Goal: Task Accomplishment & Management: Manage account settings

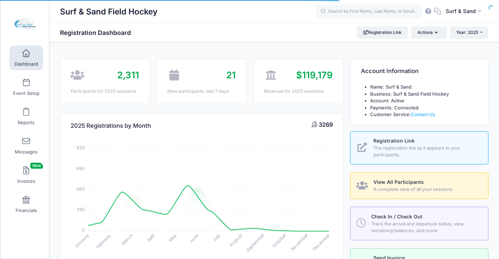
select select
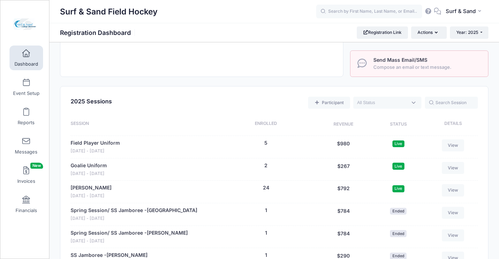
scroll to position [14, 0]
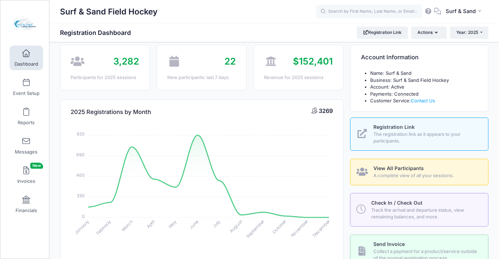
click at [389, 210] on span "Track the arrival and departure status, view remaining balances, and more." at bounding box center [425, 214] width 109 height 14
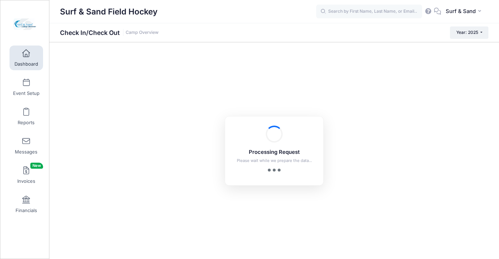
click at [26, 56] on span at bounding box center [26, 54] width 0 height 8
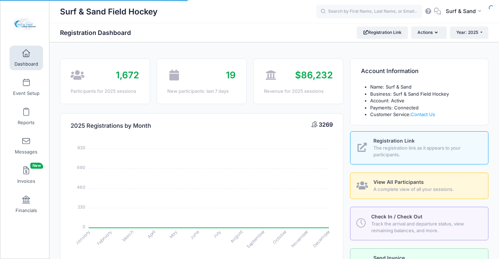
select select
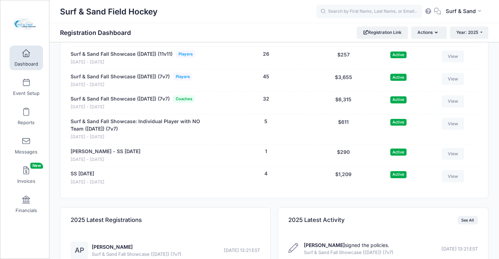
scroll to position [1472, 0]
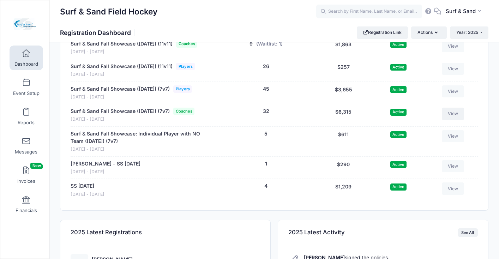
click at [456, 120] on link "View" at bounding box center [453, 114] width 23 height 12
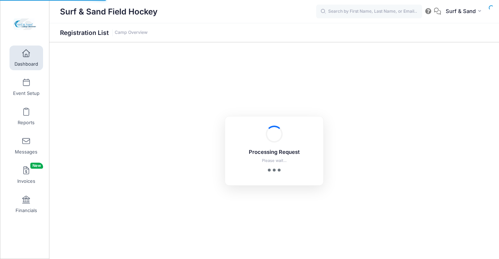
select select "10"
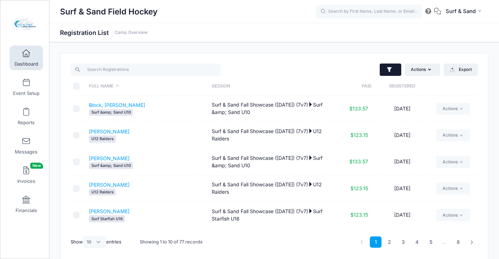
click at [392, 71] on icon "button" at bounding box center [389, 69] width 7 height 7
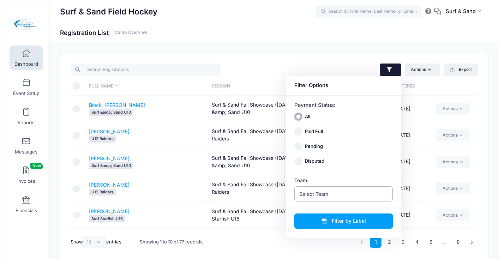
click at [351, 192] on span "Select Team" at bounding box center [343, 193] width 99 height 15
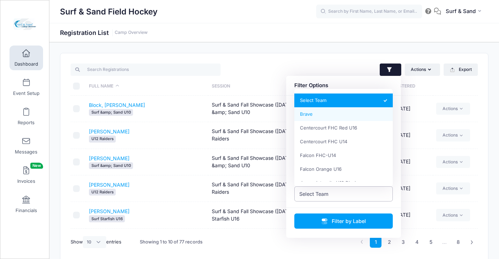
select select "Brave"
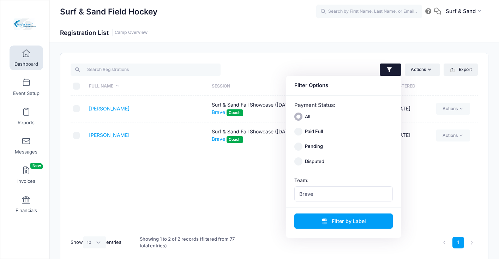
click at [145, 133] on td "Myers, Sara" at bounding box center [147, 135] width 122 height 26
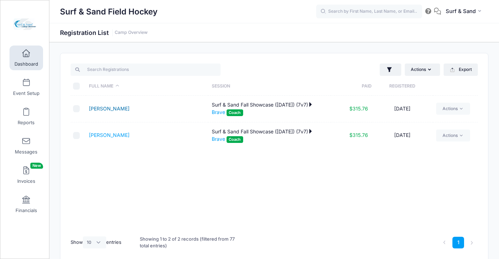
click at [115, 108] on link "Myers, Sara" at bounding box center [109, 109] width 41 height 6
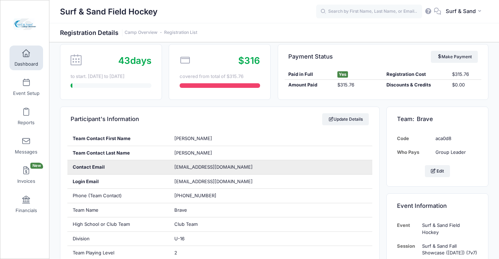
scroll to position [161, 0]
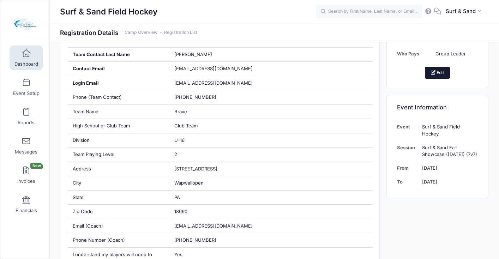
click at [443, 72] on button "Edit" at bounding box center [437, 73] width 25 height 12
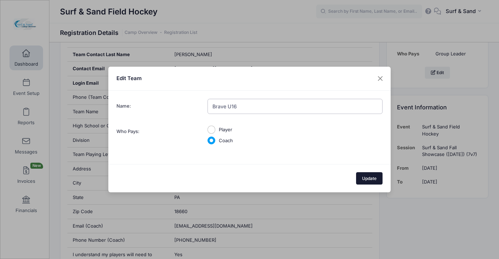
type input "Brave U16"
click at [368, 178] on button "Update" at bounding box center [369, 178] width 27 height 12
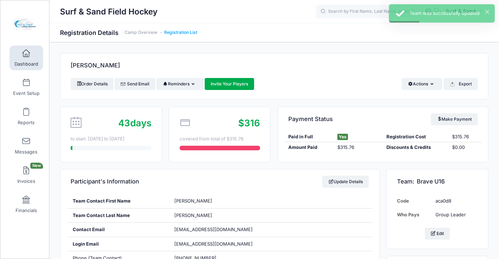
click at [196, 32] on link "Registration List" at bounding box center [180, 32] width 33 height 5
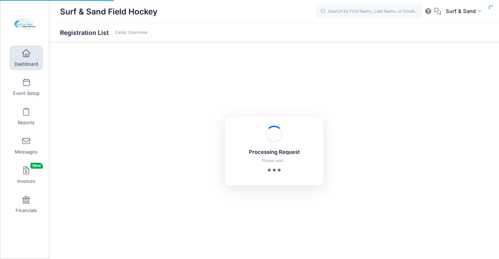
select select "10"
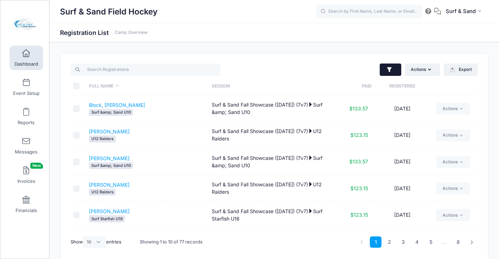
click at [391, 68] on icon "button" at bounding box center [389, 69] width 5 height 5
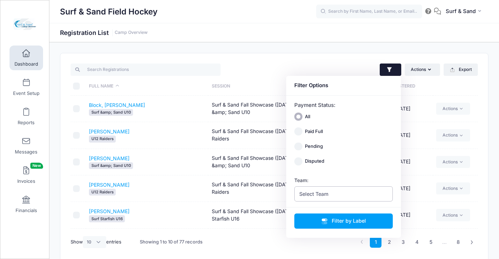
click at [352, 193] on span "Select Team" at bounding box center [343, 193] width 99 height 15
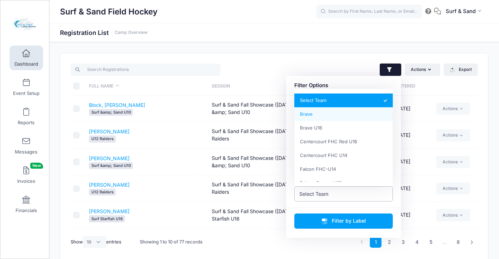
select select "Brave"
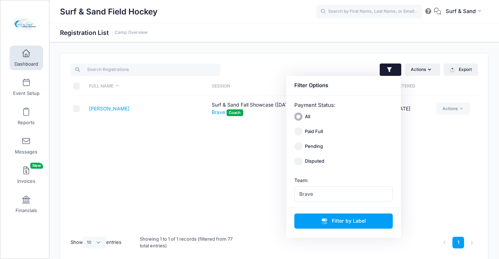
click at [169, 111] on td "Myers, Sara" at bounding box center [147, 109] width 122 height 26
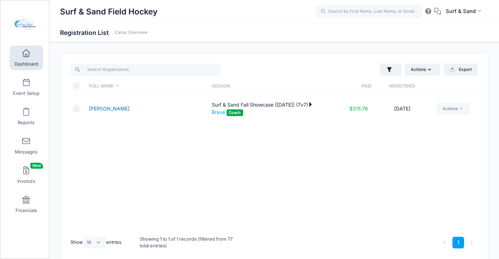
click at [104, 108] on link "Myers, Sara" at bounding box center [109, 109] width 41 height 6
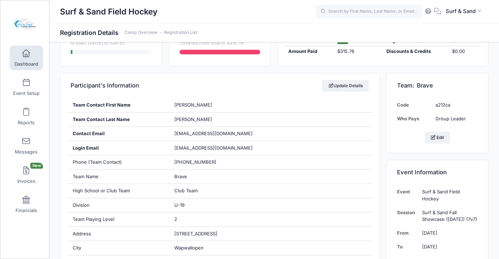
scroll to position [88, 0]
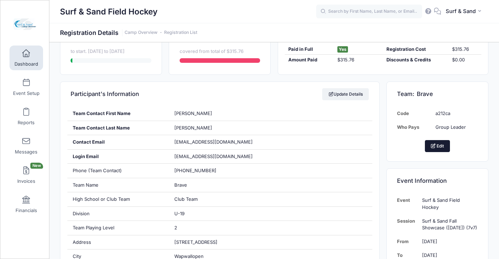
click at [438, 148] on button "Edit" at bounding box center [437, 146] width 25 height 12
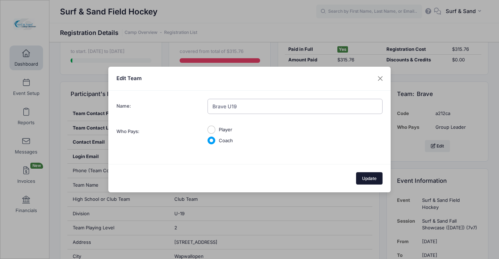
type input "Brave U19"
click at [379, 180] on button "Update" at bounding box center [369, 178] width 27 height 12
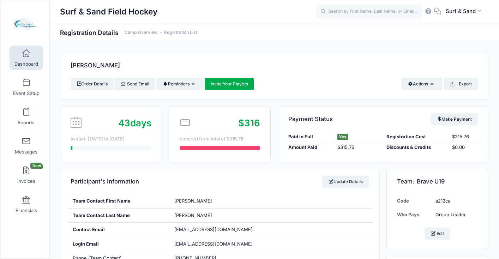
click at [187, 30] on h1 "Registration Details Camp Overview Registration List" at bounding box center [128, 32] width 137 height 7
click at [187, 30] on link "Registration List" at bounding box center [180, 32] width 33 height 5
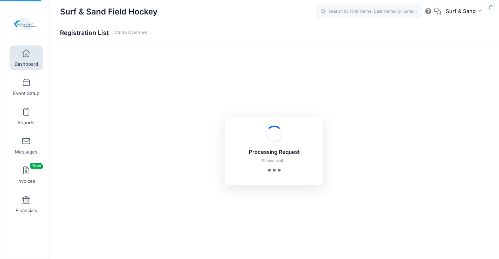
select select "10"
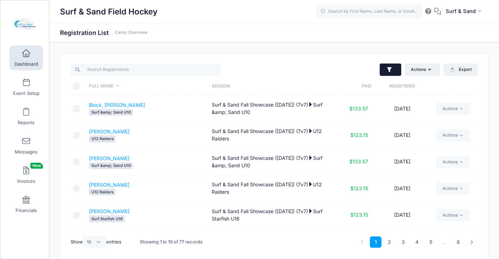
click at [392, 70] on icon "button" at bounding box center [389, 69] width 7 height 7
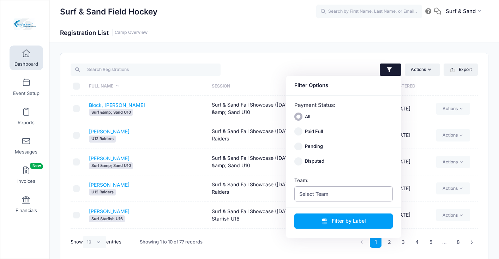
click at [336, 195] on span "Select Team" at bounding box center [343, 193] width 99 height 15
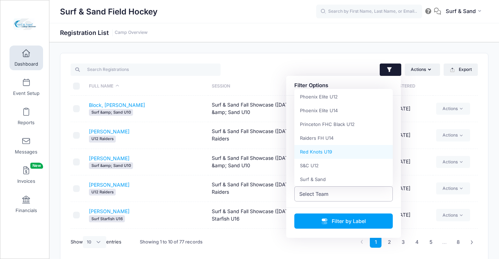
scroll to position [315, 0]
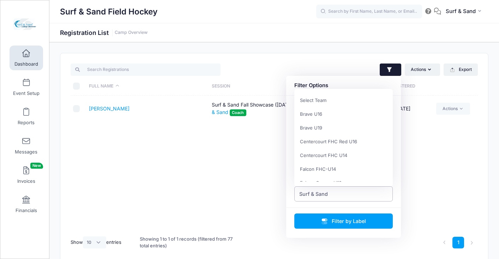
click at [321, 191] on span "Surf & Sand" at bounding box center [313, 193] width 29 height 7
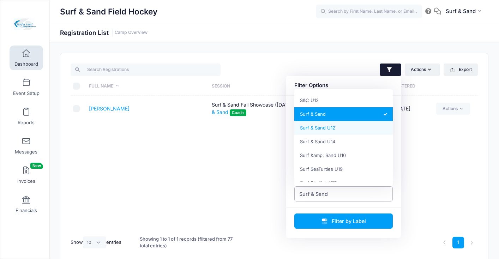
select select "Surf & Sand U12"
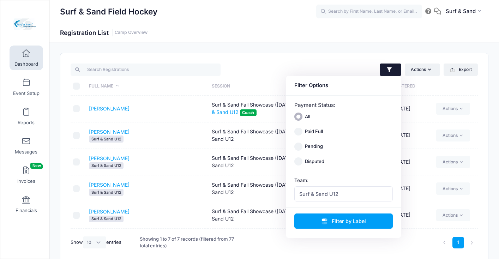
click at [158, 192] on div "Surf & Sand U12" at bounding box center [147, 192] width 116 height 7
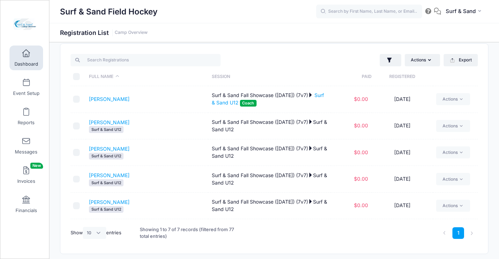
scroll to position [0, 0]
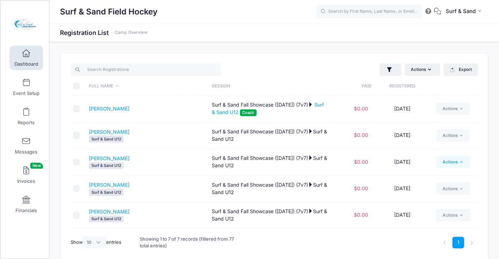
click at [447, 163] on link "Actions" at bounding box center [453, 162] width 34 height 12
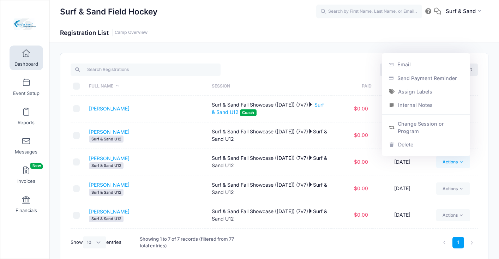
click at [447, 163] on link "Actions" at bounding box center [453, 162] width 34 height 12
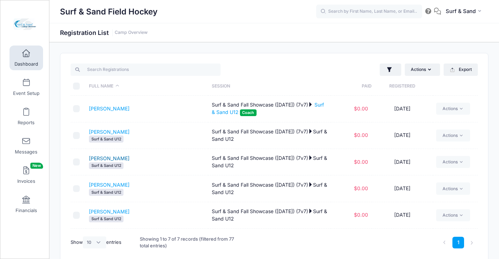
click at [102, 157] on link "[PERSON_NAME]" at bounding box center [109, 158] width 41 height 6
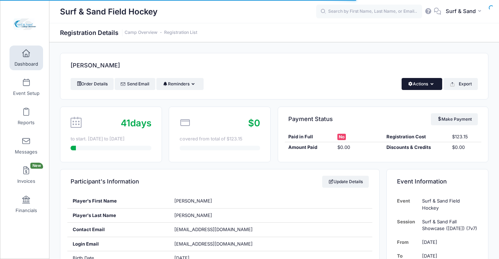
click at [424, 84] on button "Actions" at bounding box center [422, 84] width 41 height 12
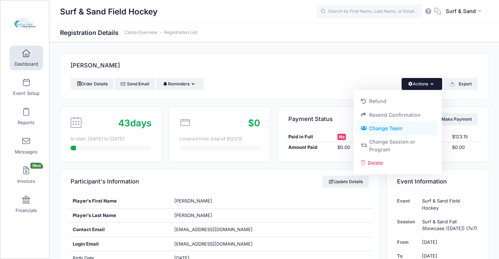
click at [398, 126] on link "Change Team" at bounding box center [398, 128] width 82 height 13
radio input "true"
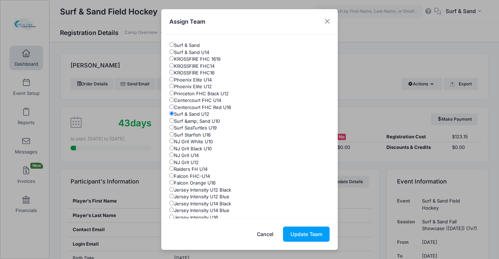
click at [194, 124] on label "Surf &amp; Sand U10" at bounding box center [194, 121] width 50 height 7
click at [174, 123] on input "Surf &amp; Sand U10" at bounding box center [171, 120] width 5 height 5
radio input "true"
click at [313, 232] on button "Update Team" at bounding box center [306, 234] width 47 height 15
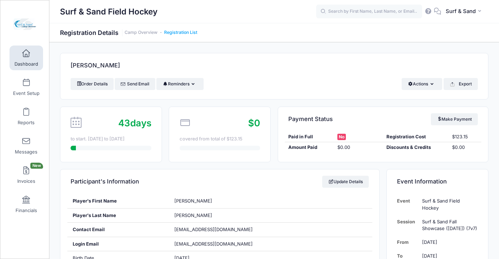
click at [187, 33] on link "Registration List" at bounding box center [180, 32] width 33 height 5
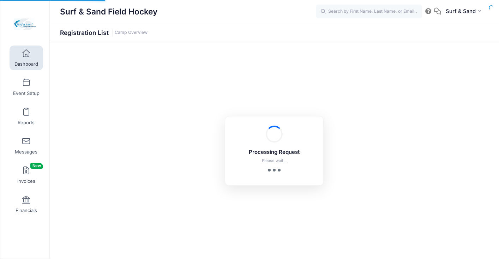
select select "10"
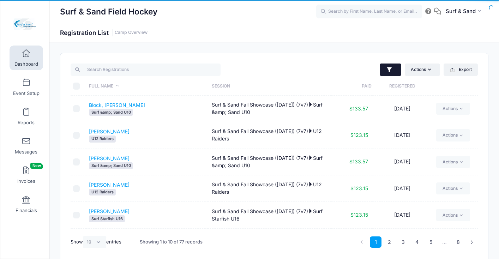
click at [389, 73] on icon "button" at bounding box center [389, 69] width 7 height 7
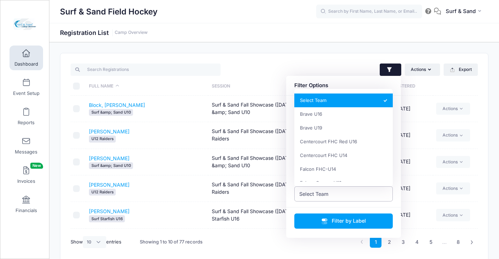
click at [338, 192] on span "Select Team" at bounding box center [343, 193] width 99 height 15
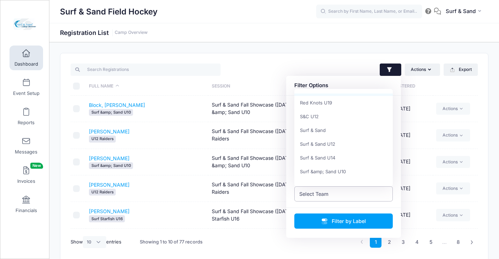
scroll to position [330, 0]
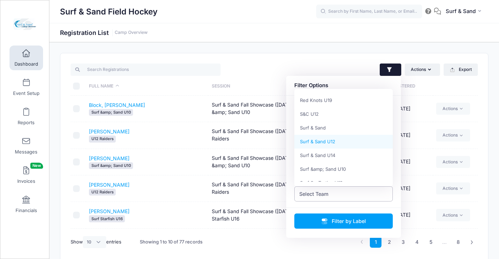
select select "Surf & Sand U12"
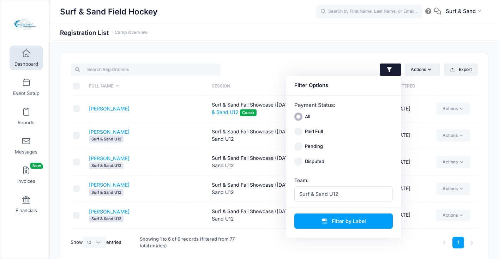
click at [269, 62] on div at bounding box center [170, 69] width 207 height 14
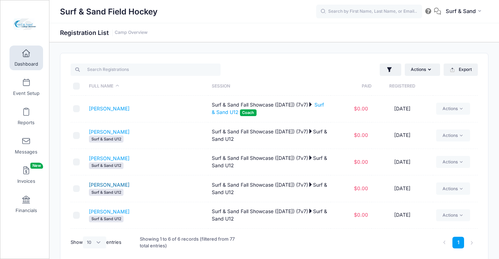
scroll to position [24, 0]
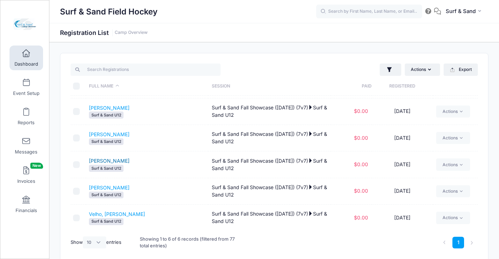
click at [119, 162] on link "[PERSON_NAME]" at bounding box center [109, 161] width 41 height 6
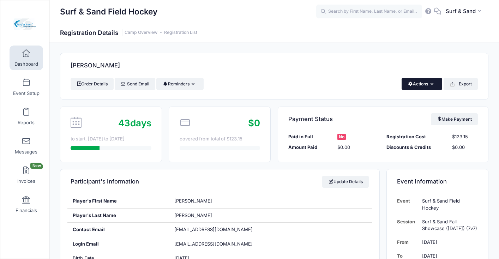
click at [424, 83] on button "Actions" at bounding box center [422, 84] width 41 height 12
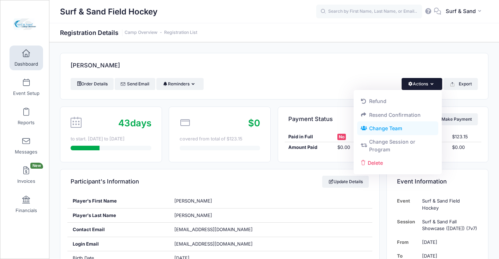
click at [387, 127] on link "Change Team" at bounding box center [398, 128] width 82 height 13
radio input "true"
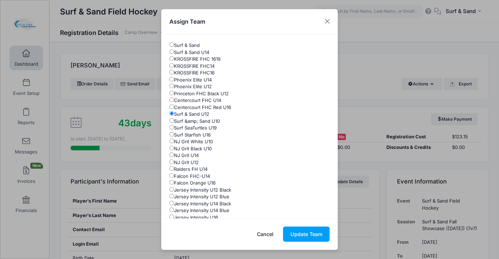
click at [195, 120] on label "Surf &amp; Sand U10" at bounding box center [194, 121] width 50 height 7
click at [174, 120] on input "Surf &amp; Sand U10" at bounding box center [171, 120] width 5 height 5
radio input "true"
click at [303, 234] on button "Update Team" at bounding box center [306, 234] width 47 height 15
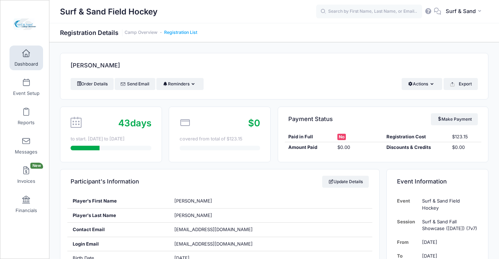
click at [190, 32] on link "Registration List" at bounding box center [180, 32] width 33 height 5
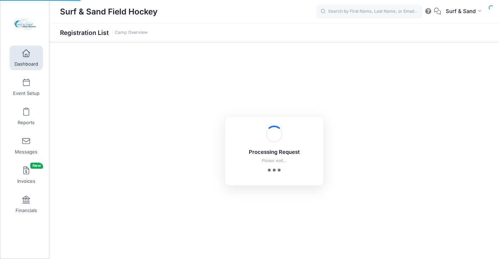
select select "10"
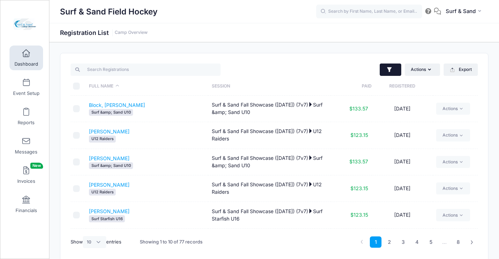
click at [390, 67] on icon "button" at bounding box center [389, 69] width 7 height 7
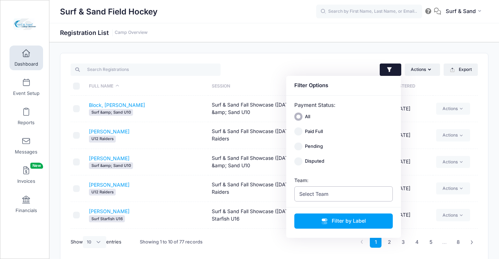
click at [340, 194] on span "Select Team" at bounding box center [343, 193] width 99 height 15
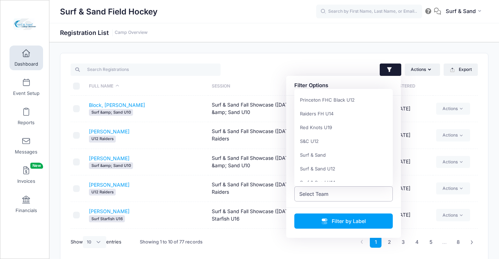
scroll to position [323, 0]
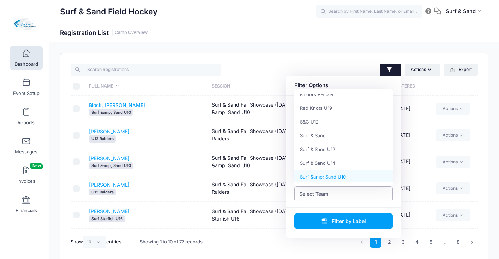
select select "Surf &amp; Sand U10"
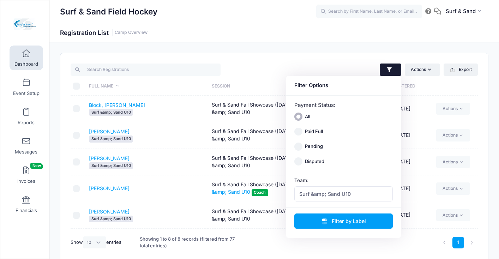
click at [176, 191] on td "[PERSON_NAME]" at bounding box center [147, 188] width 122 height 27
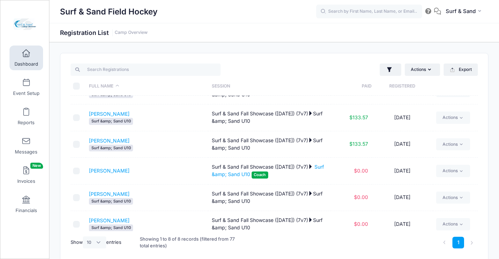
scroll to position [0, 0]
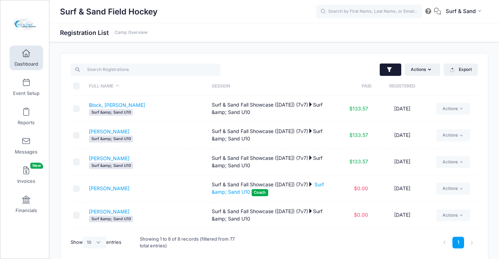
click at [392, 69] on button "button" at bounding box center [391, 70] width 22 height 13
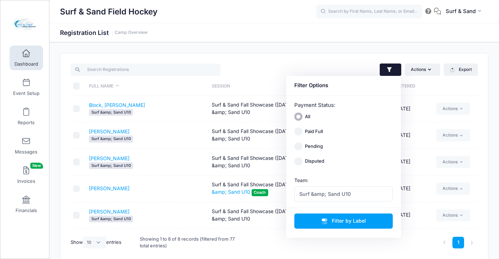
click at [392, 69] on button "button" at bounding box center [391, 70] width 22 height 13
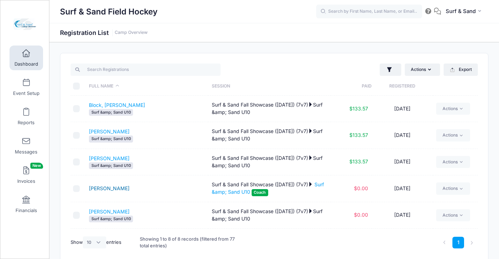
click at [106, 188] on link "[PERSON_NAME]" at bounding box center [109, 188] width 41 height 6
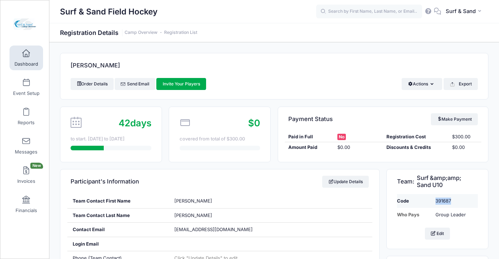
drag, startPoint x: 445, startPoint y: 199, endPoint x: 427, endPoint y: 199, distance: 17.6
click at [427, 199] on tr "Code 391687" at bounding box center [437, 201] width 80 height 14
copy tr "391687"
click at [187, 32] on link "Registration List" at bounding box center [180, 32] width 33 height 5
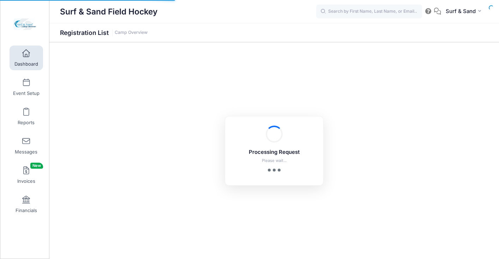
select select "10"
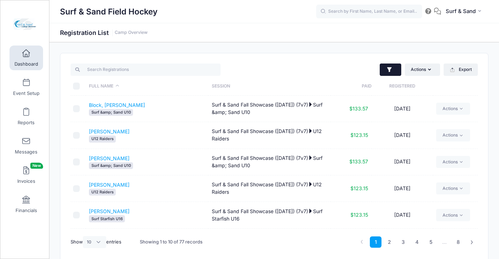
click at [391, 71] on icon "button" at bounding box center [389, 69] width 7 height 7
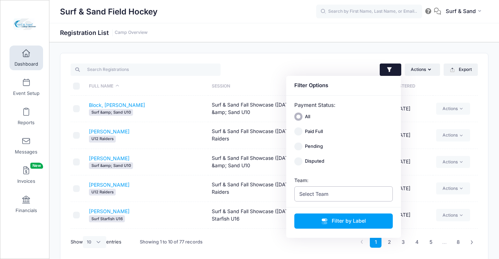
click at [341, 192] on span "Select Team" at bounding box center [343, 193] width 99 height 15
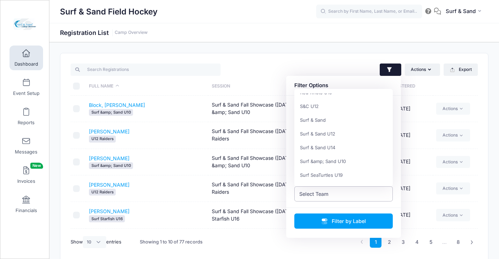
scroll to position [317, 0]
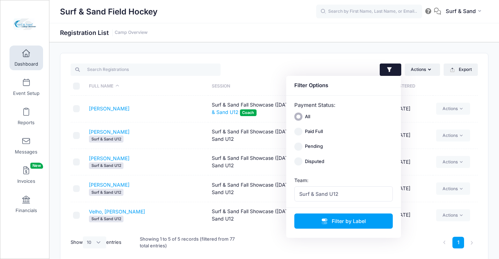
click at [332, 59] on div "Actions Assign Labels Send Email Send Payment Reminder Send Document Upload Rem…" at bounding box center [274, 158] width 428 height 210
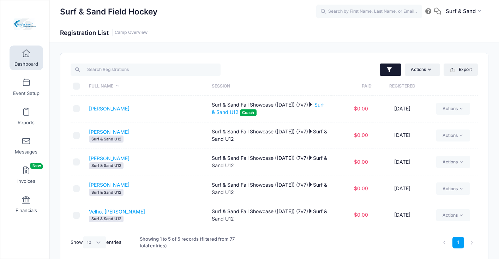
click at [392, 73] on button "button" at bounding box center [391, 70] width 22 height 13
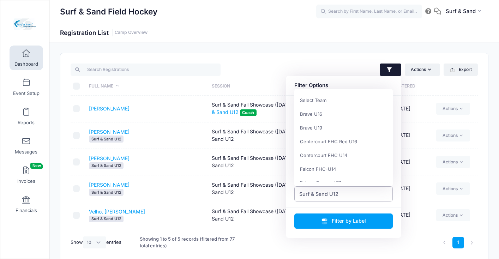
click at [344, 193] on span "Surf & Sand U12" at bounding box center [343, 193] width 99 height 15
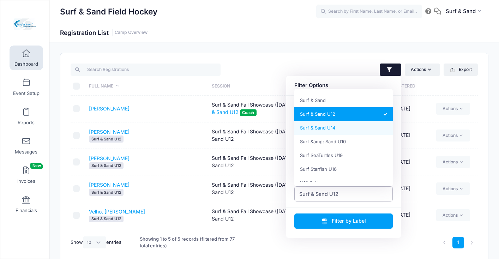
select select "Surf & Sand U14"
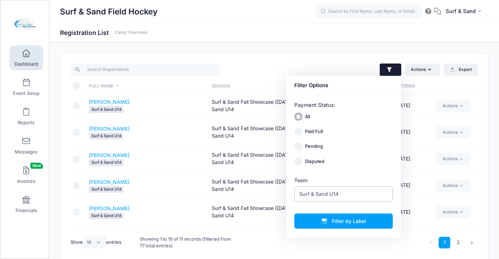
scroll to position [130, 0]
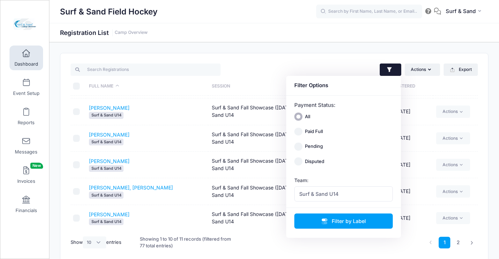
click at [334, 61] on div "Actions Assign Labels Send Email Send Payment Reminder Send Document Upload Rem…" at bounding box center [274, 158] width 428 height 210
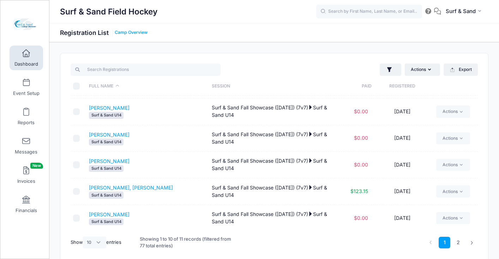
click at [137, 33] on link "Camp Overview" at bounding box center [131, 32] width 33 height 5
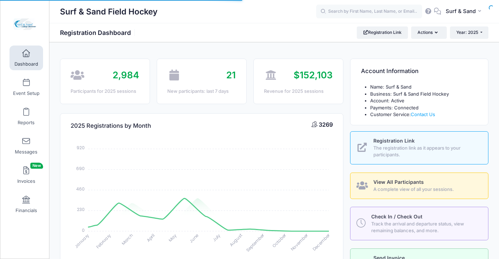
select select
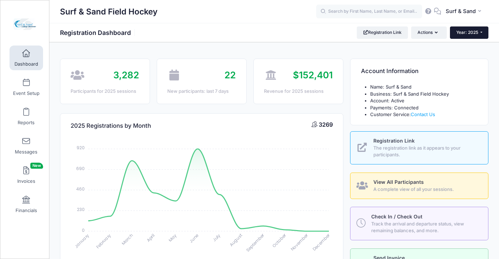
click at [475, 30] on span "Year: 2025" at bounding box center [467, 32] width 22 height 5
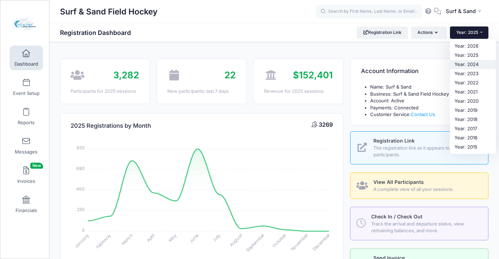
click at [461, 62] on link "Year: 2024" at bounding box center [473, 64] width 46 height 9
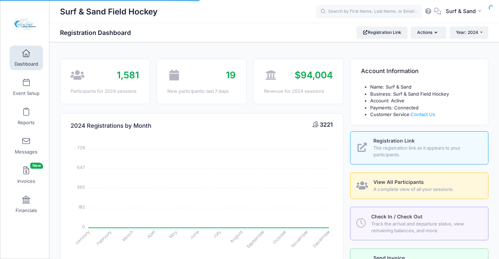
select select
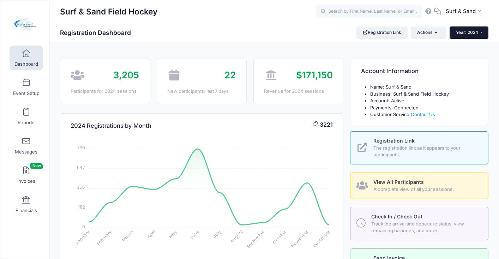
click at [470, 34] on span "Year: 2024" at bounding box center [467, 32] width 22 height 5
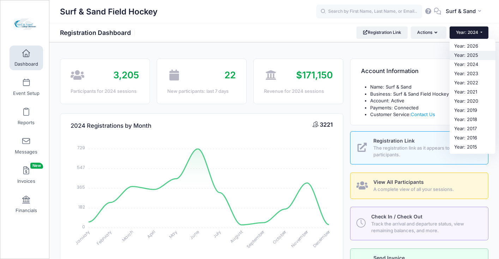
click at [464, 56] on link "Year: 2025" at bounding box center [473, 55] width 46 height 9
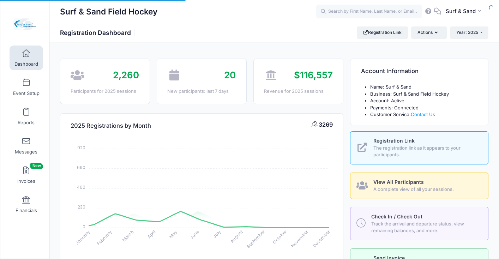
select select
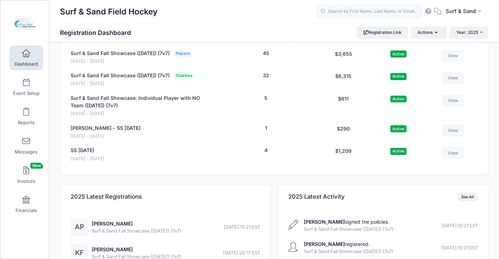
scroll to position [1499, 0]
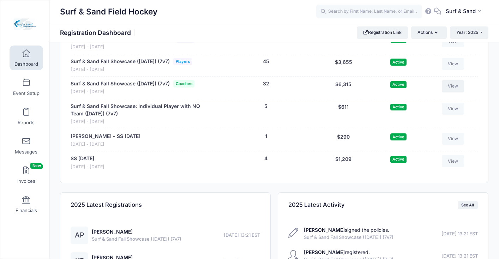
click at [454, 92] on link "View" at bounding box center [453, 86] width 23 height 12
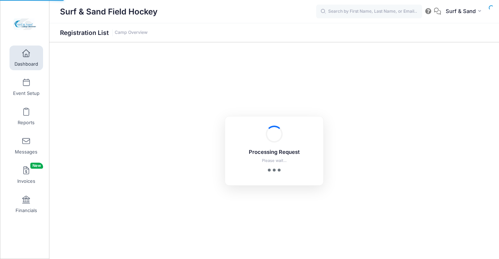
select select "10"
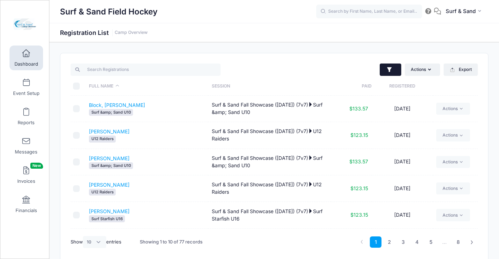
click at [389, 68] on icon "button" at bounding box center [389, 69] width 5 height 5
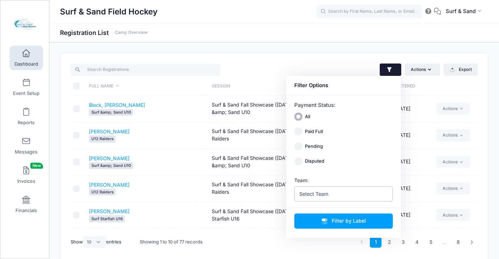
click at [349, 190] on span "Select Team" at bounding box center [343, 193] width 99 height 15
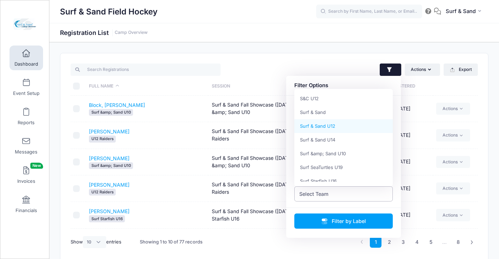
scroll to position [345, 0]
select select "Surf & Sand U12"
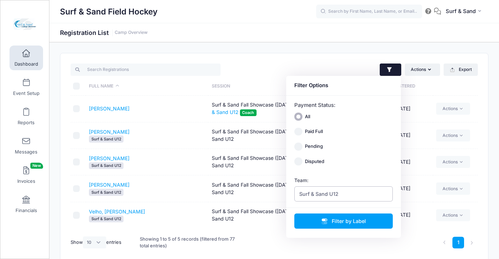
click at [334, 194] on span "Surf & Sand U12" at bounding box center [318, 193] width 39 height 7
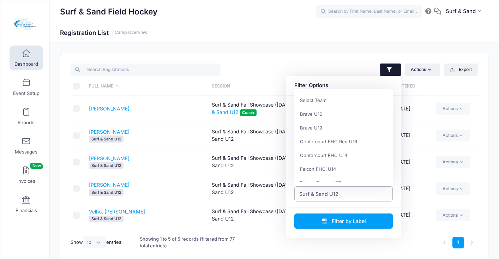
scroll to position [358, 0]
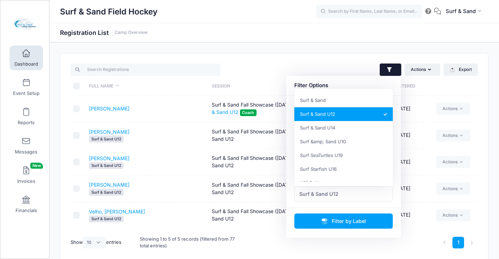
click at [290, 65] on div "Actions Assign Labels Send Email Send Payment Reminder Send Document Upload Rem…" at bounding box center [377, 69] width 207 height 14
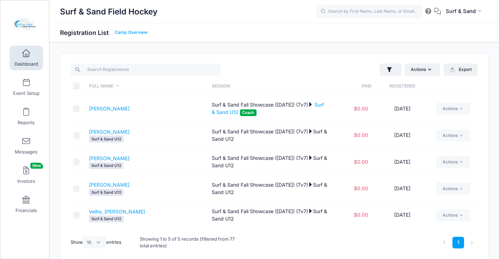
click at [126, 33] on link "Camp Overview" at bounding box center [131, 32] width 33 height 5
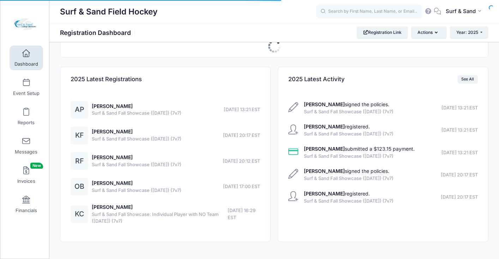
select select
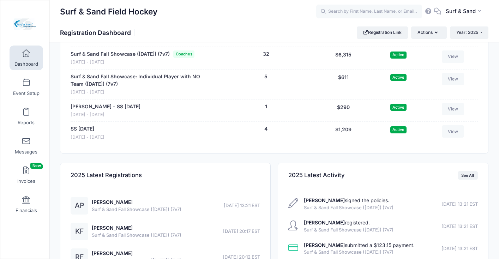
scroll to position [1481, 0]
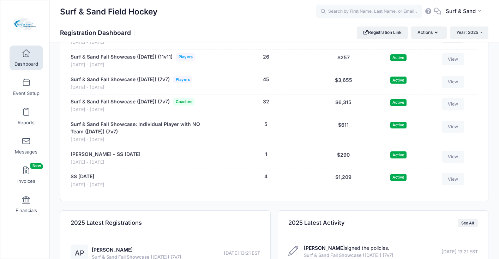
click at [457, 43] on link "View" at bounding box center [453, 37] width 23 height 12
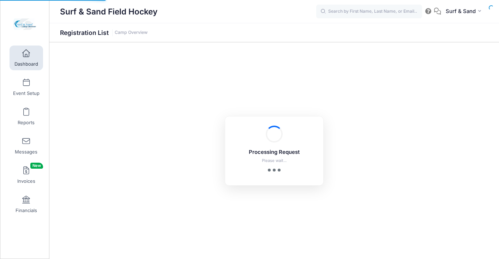
select select "10"
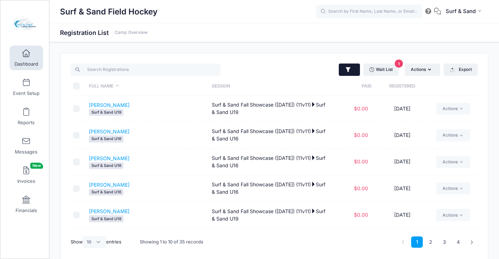
click at [349, 75] on button "button" at bounding box center [350, 70] width 22 height 13
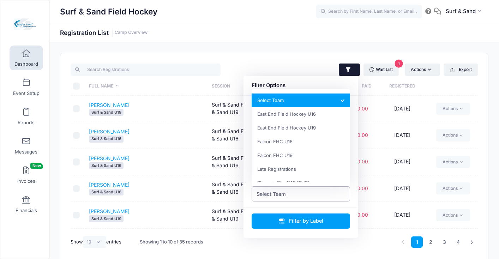
click at [320, 194] on span "Select Team" at bounding box center [301, 193] width 99 height 15
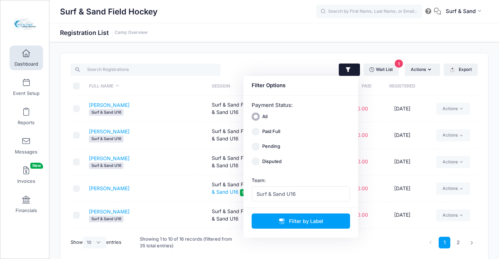
click at [211, 36] on div "Surf & Sand Field Hockey Registration List Camp Overview" at bounding box center [274, 33] width 450 height 10
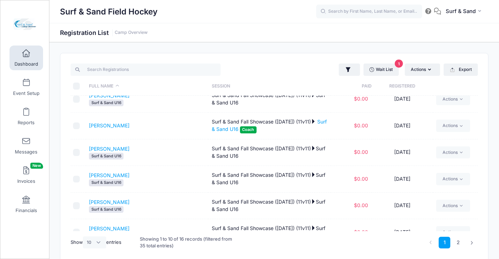
scroll to position [130, 0]
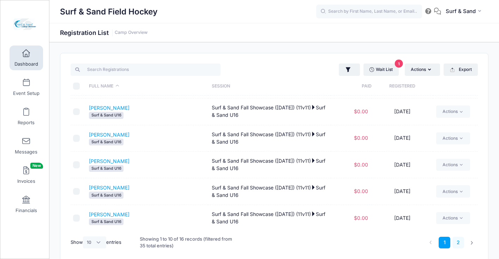
click at [458, 244] on link "2" at bounding box center [458, 243] width 12 height 12
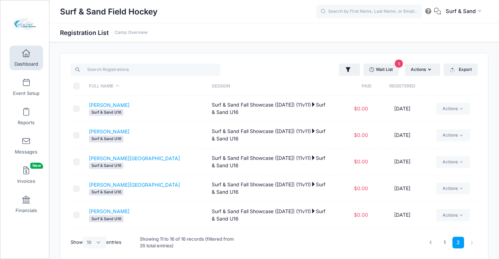
scroll to position [24, 0]
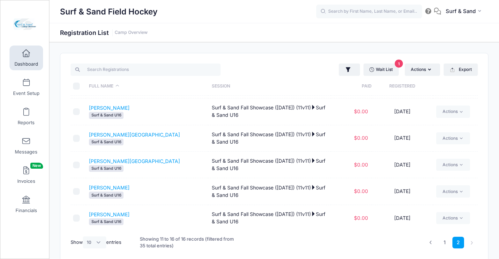
click at [339, 77] on th "Paid" at bounding box center [351, 86] width 41 height 19
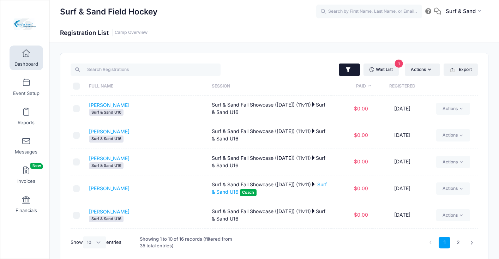
click at [349, 68] on icon "button" at bounding box center [348, 69] width 7 height 7
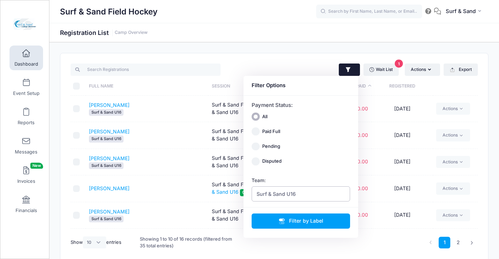
click at [315, 193] on span "Surf & Sand U16" at bounding box center [301, 193] width 99 height 15
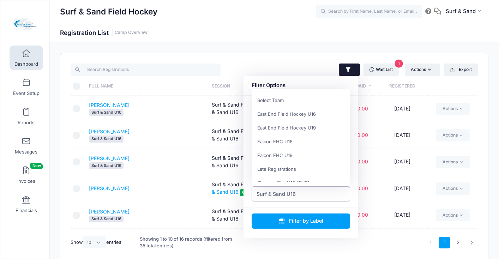
scroll to position [49, 0]
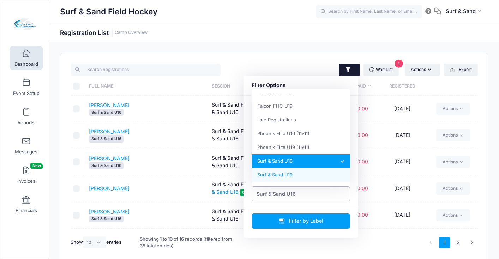
select select "Surf & Sand U19"
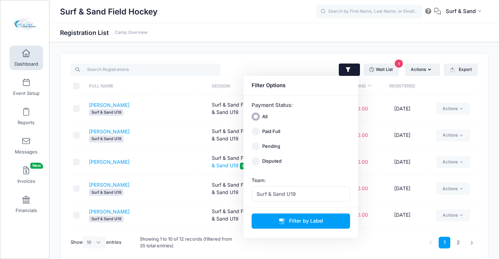
click at [155, 173] on td "[PERSON_NAME]" at bounding box center [147, 162] width 122 height 27
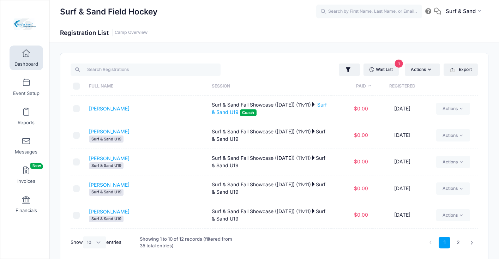
scroll to position [130, 0]
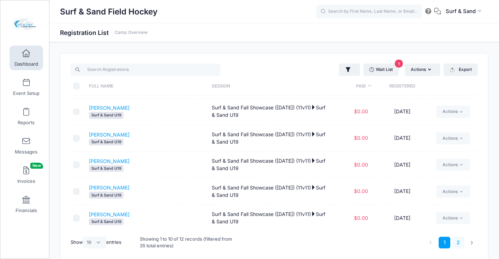
click at [458, 244] on link "2" at bounding box center [458, 243] width 12 height 12
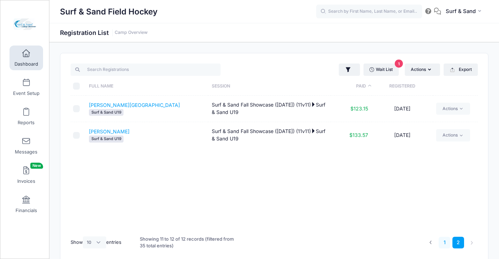
click at [442, 241] on link "1" at bounding box center [445, 243] width 12 height 12
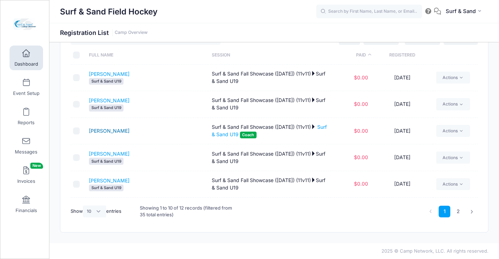
click at [108, 131] on link "[PERSON_NAME]" at bounding box center [109, 131] width 41 height 6
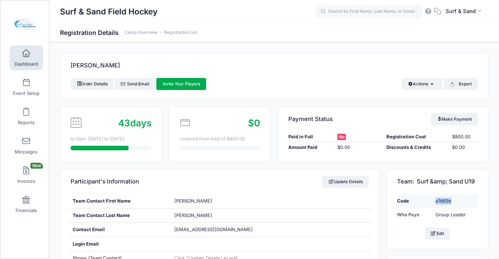
drag, startPoint x: 464, startPoint y: 205, endPoint x: 427, endPoint y: 202, distance: 37.8
click at [427, 202] on tr "Code a7d93e" at bounding box center [437, 201] width 80 height 14
copy tr "a7d93e"
